Goal: Entertainment & Leisure: Consume media (video, audio)

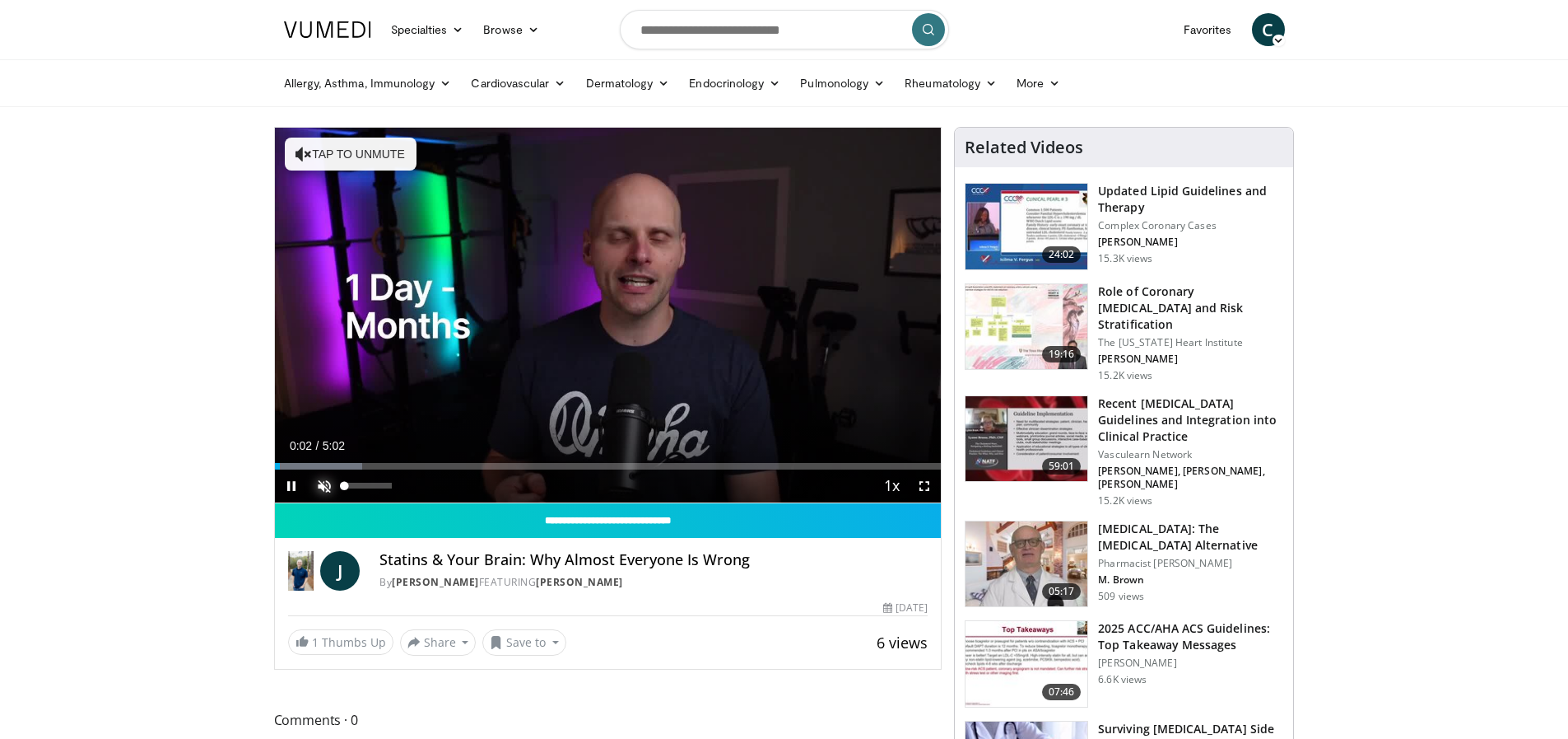
click at [326, 484] on span "Video Player" at bounding box center [324, 486] width 33 height 33
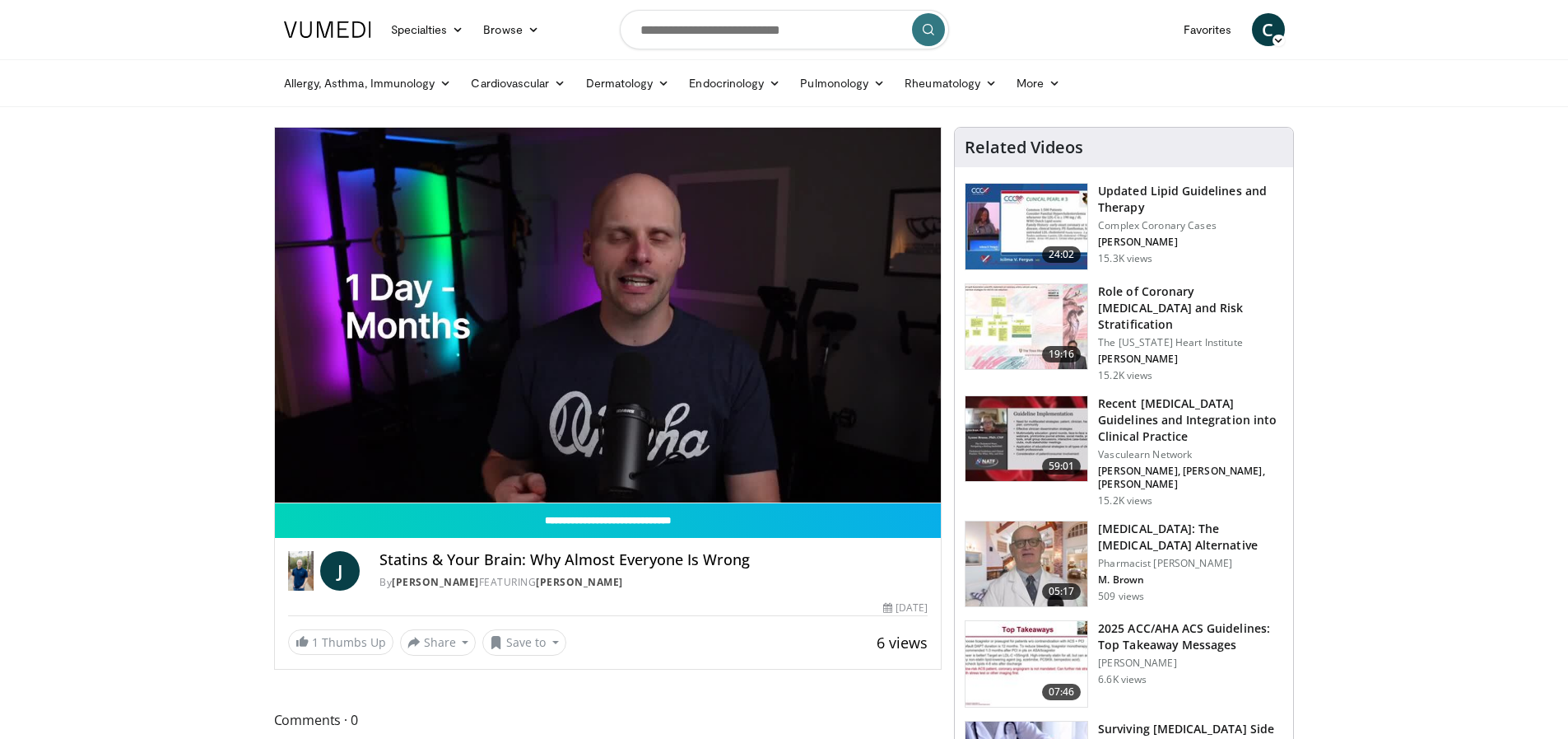
click at [1117, 223] on p "Complex Coronary Cases" at bounding box center [1191, 226] width 185 height 13
